Goal: Task Accomplishment & Management: Manage account settings

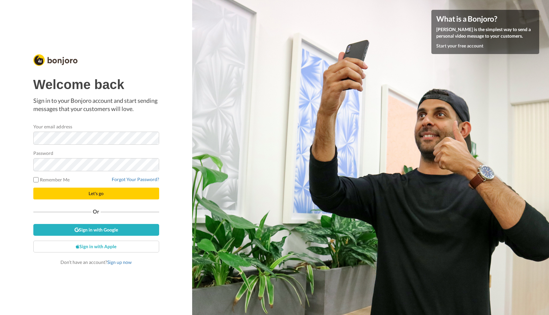
click at [109, 124] on div "Your email address" at bounding box center [96, 134] width 126 height 22
click at [81, 193] on button "Let's go" at bounding box center [96, 193] width 126 height 12
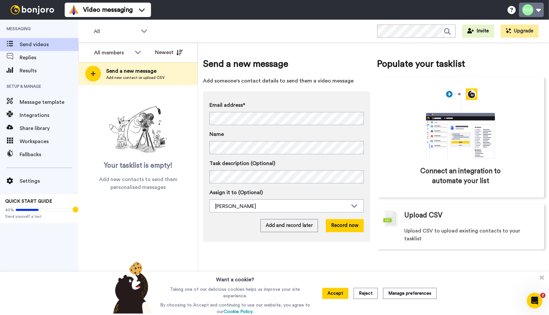
click at [535, 14] on button at bounding box center [531, 10] width 25 height 14
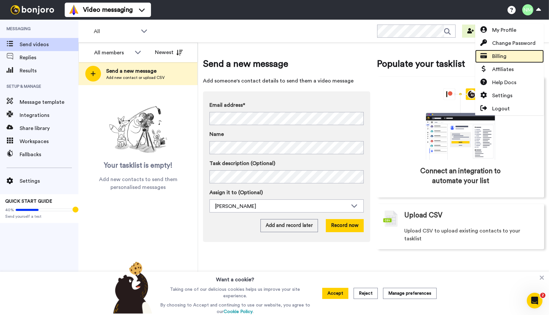
click at [505, 54] on span "Billing" at bounding box center [500, 56] width 14 height 8
